Goal: Browse casually: Explore the website without a specific task or goal

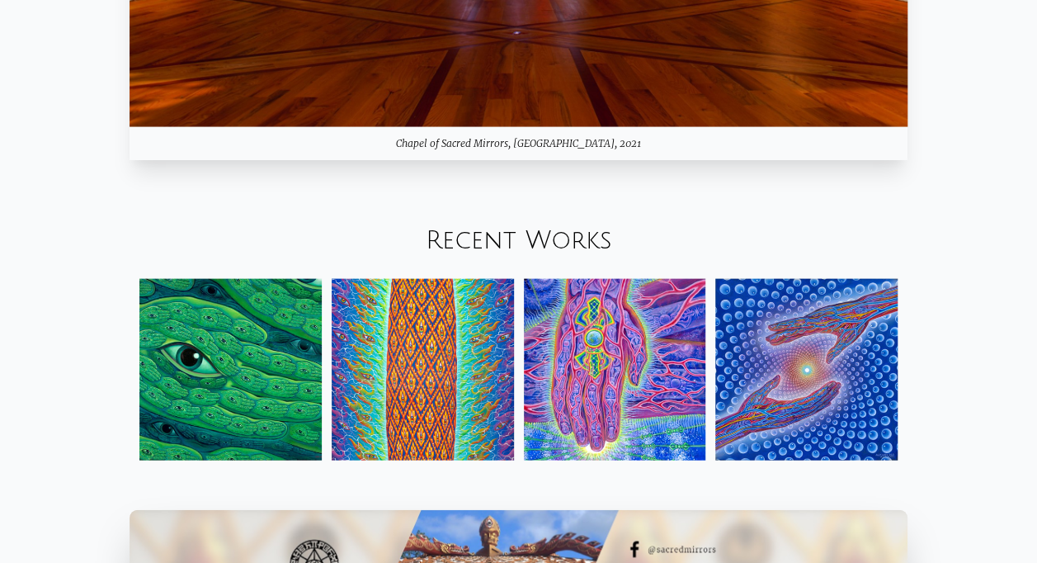
scroll to position [1815, 0]
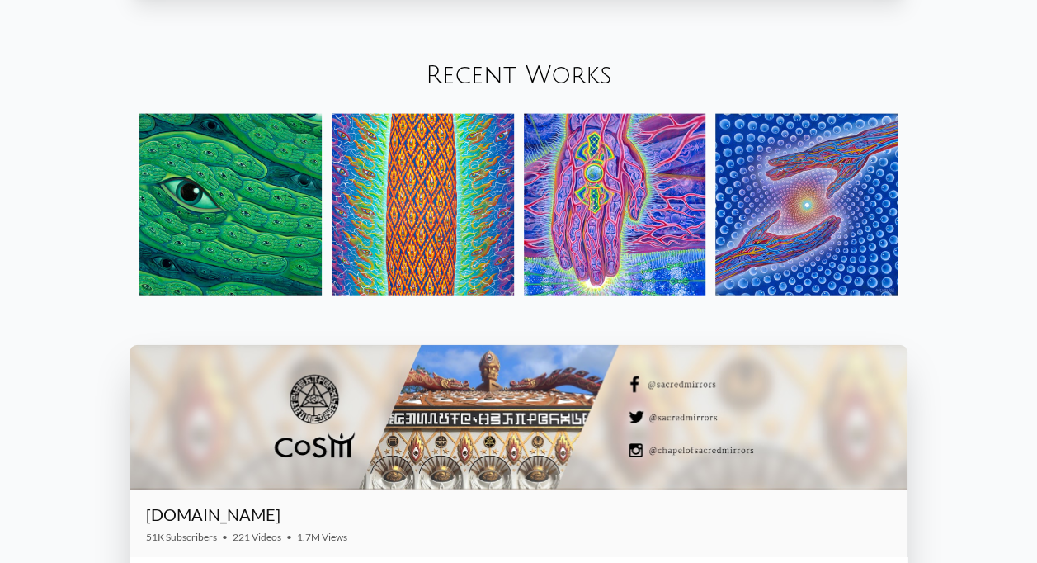
click at [249, 262] on img at bounding box center [230, 205] width 182 height 182
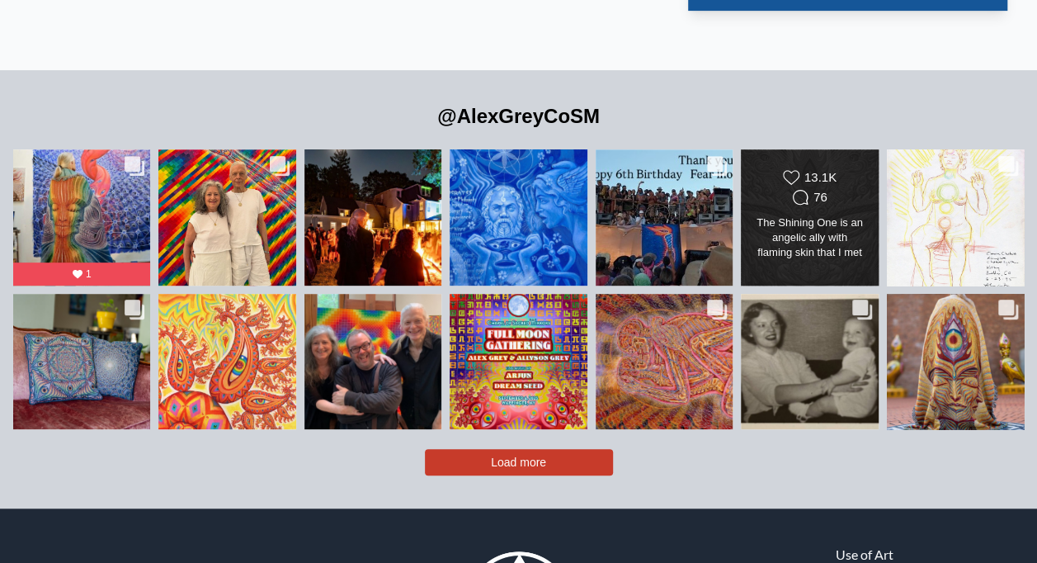
scroll to position [3491, 0]
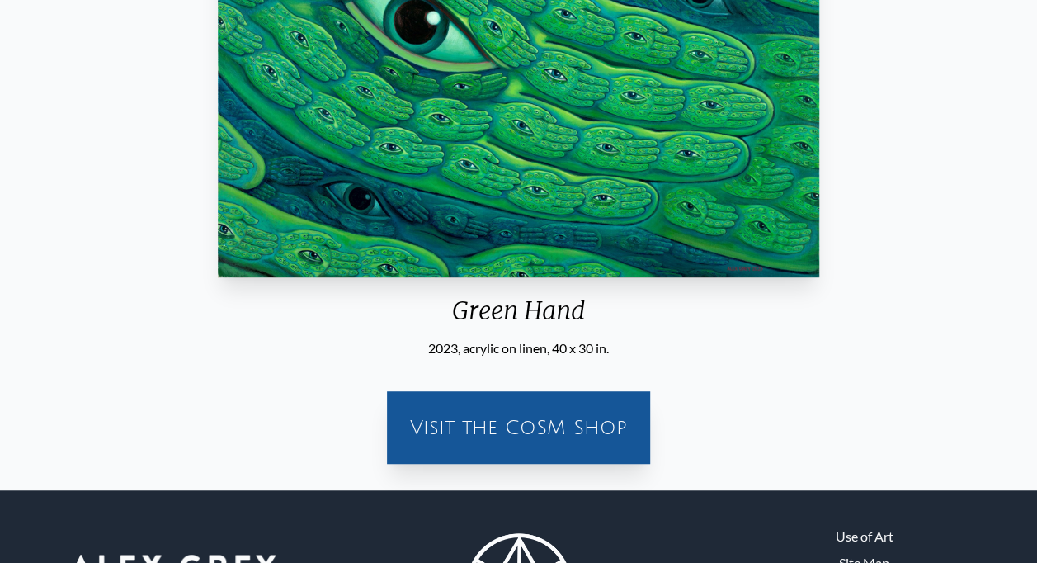
scroll to position [413, 0]
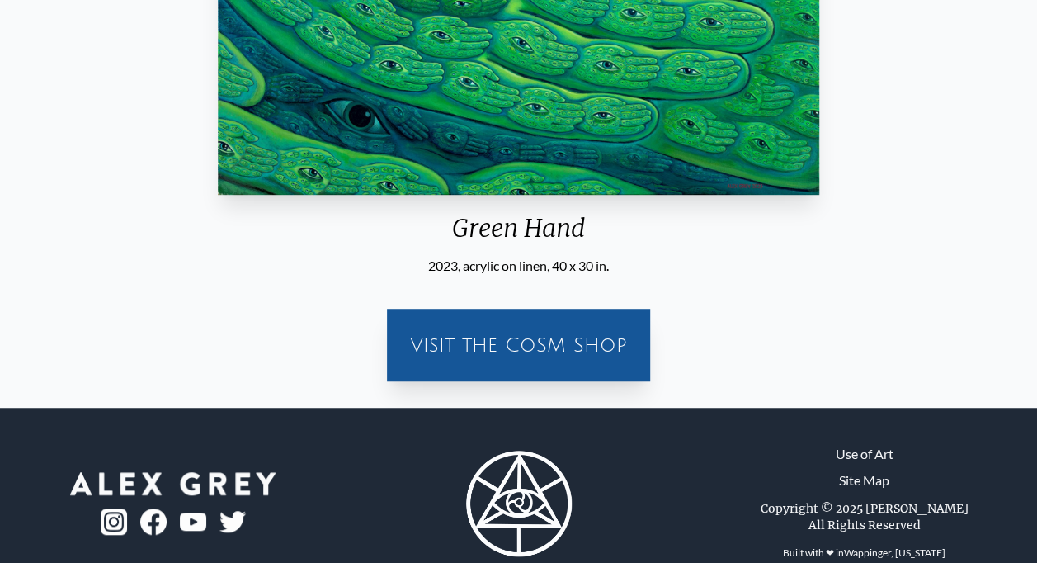
click at [536, 342] on div "Visit the CoSM Shop" at bounding box center [518, 345] width 243 height 53
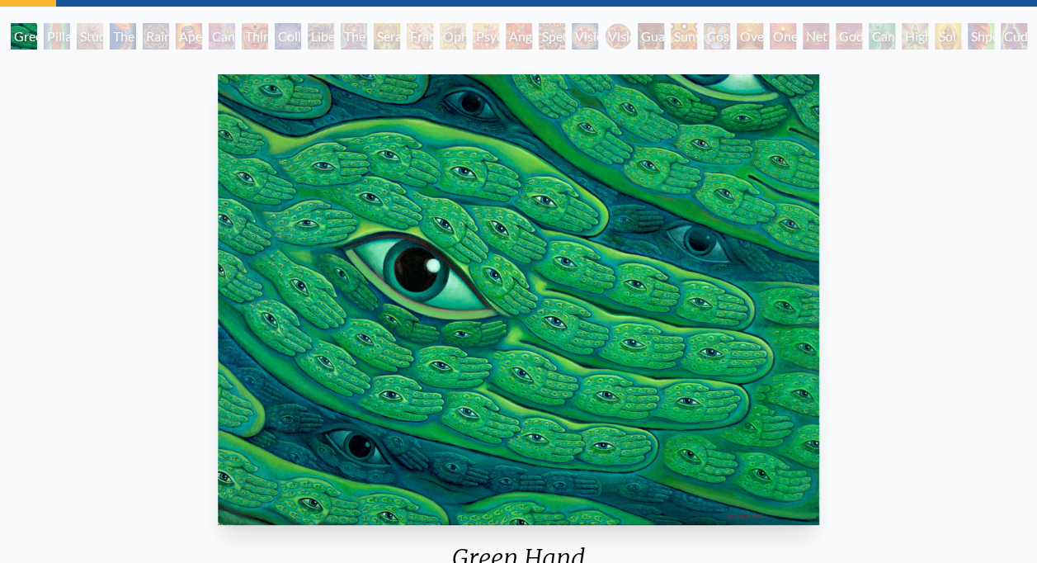
scroll to position [0, 0]
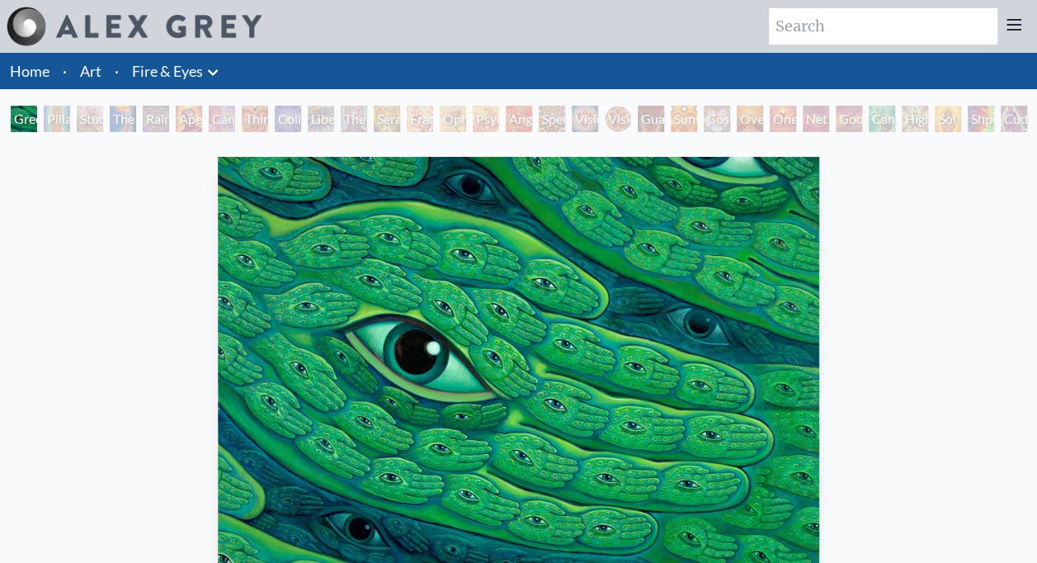
click at [53, 128] on div "Pillar of Awareness" at bounding box center [57, 119] width 26 height 26
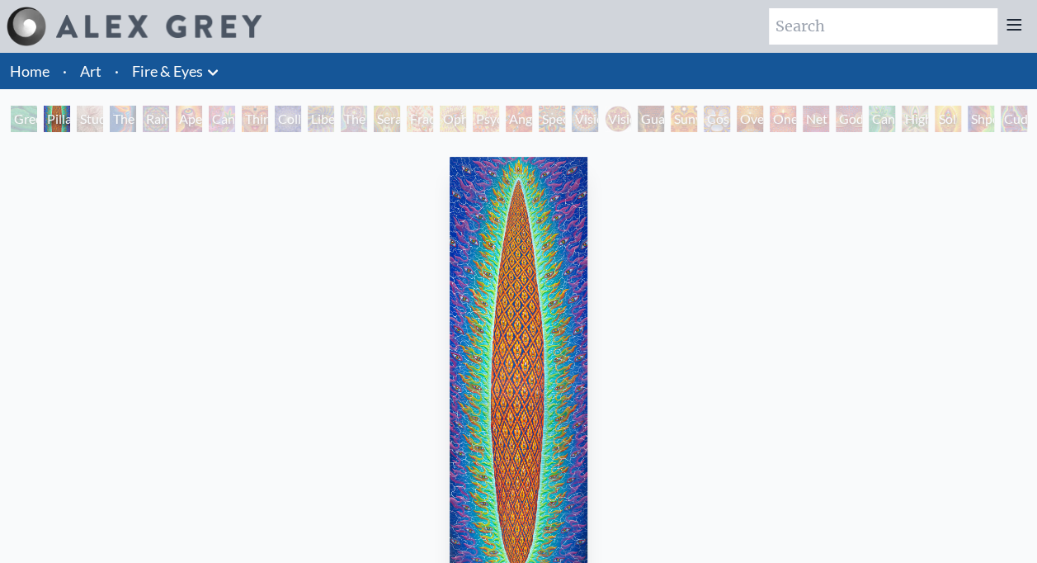
click at [802, 320] on div "Pillar of Awareness 2023, oil on linen, 24 x 78 in. Visit the CoSM Shop" at bounding box center [518, 478] width 1011 height 657
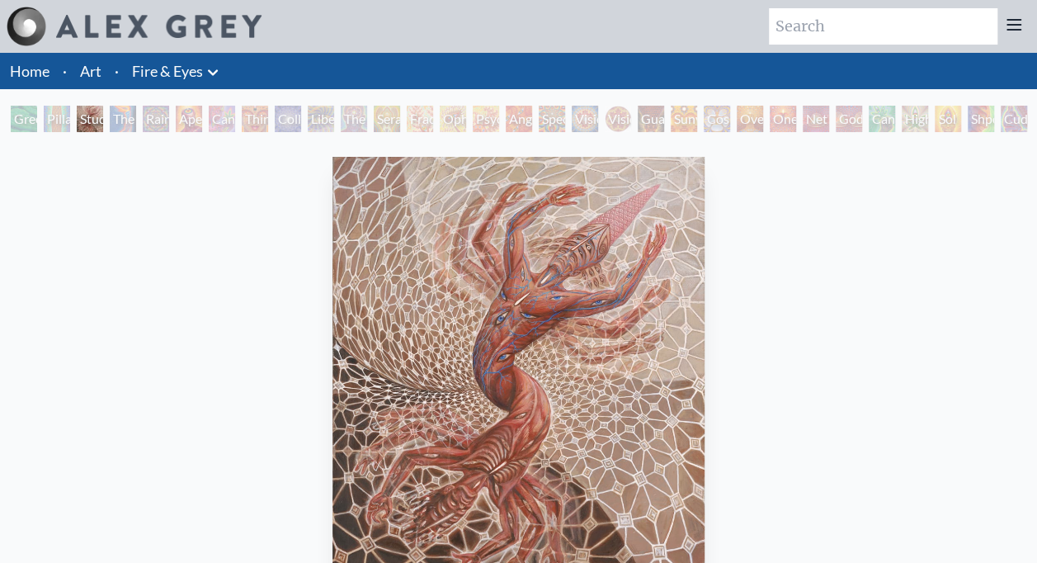
drag, startPoint x: 798, startPoint y: 319, endPoint x: 805, endPoint y: 314, distance: 8.9
